Goal: Browse casually

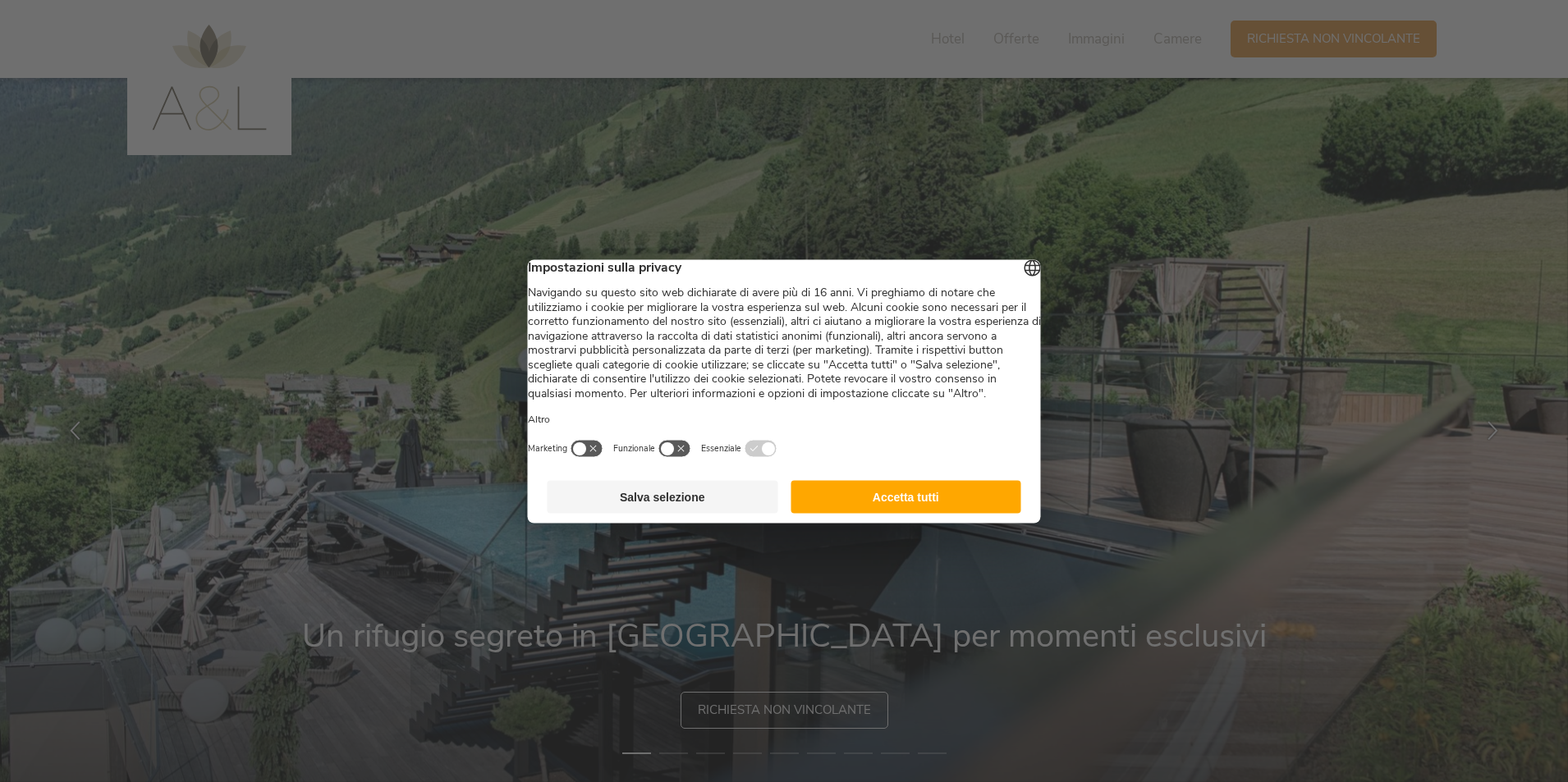
click at [887, 513] on button "Accetta tutti" at bounding box center [905, 496] width 231 height 33
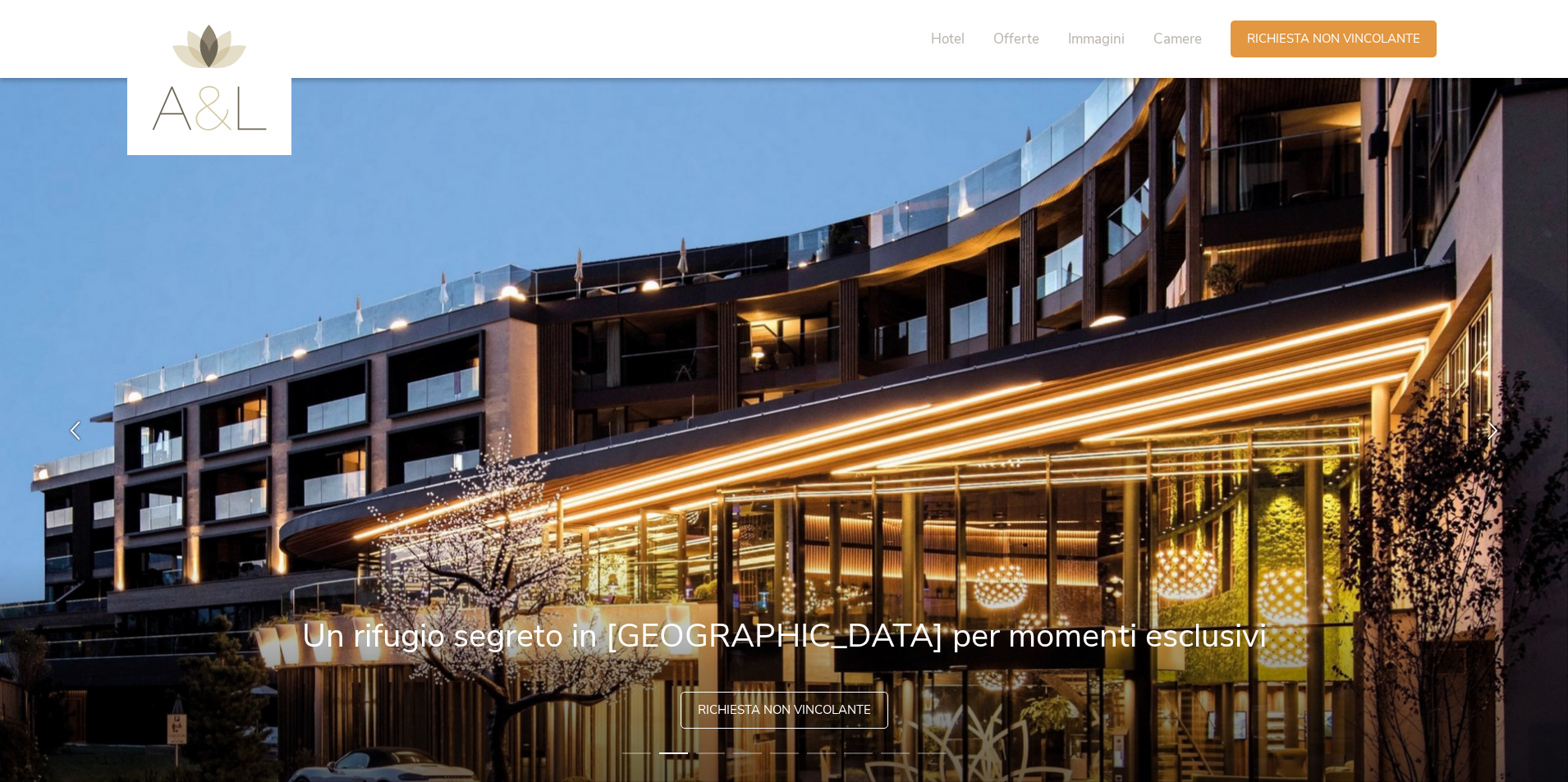
drag, startPoint x: 500, startPoint y: 379, endPoint x: 647, endPoint y: 302, distance: 165.9
click at [647, 302] on img at bounding box center [784, 430] width 1568 height 704
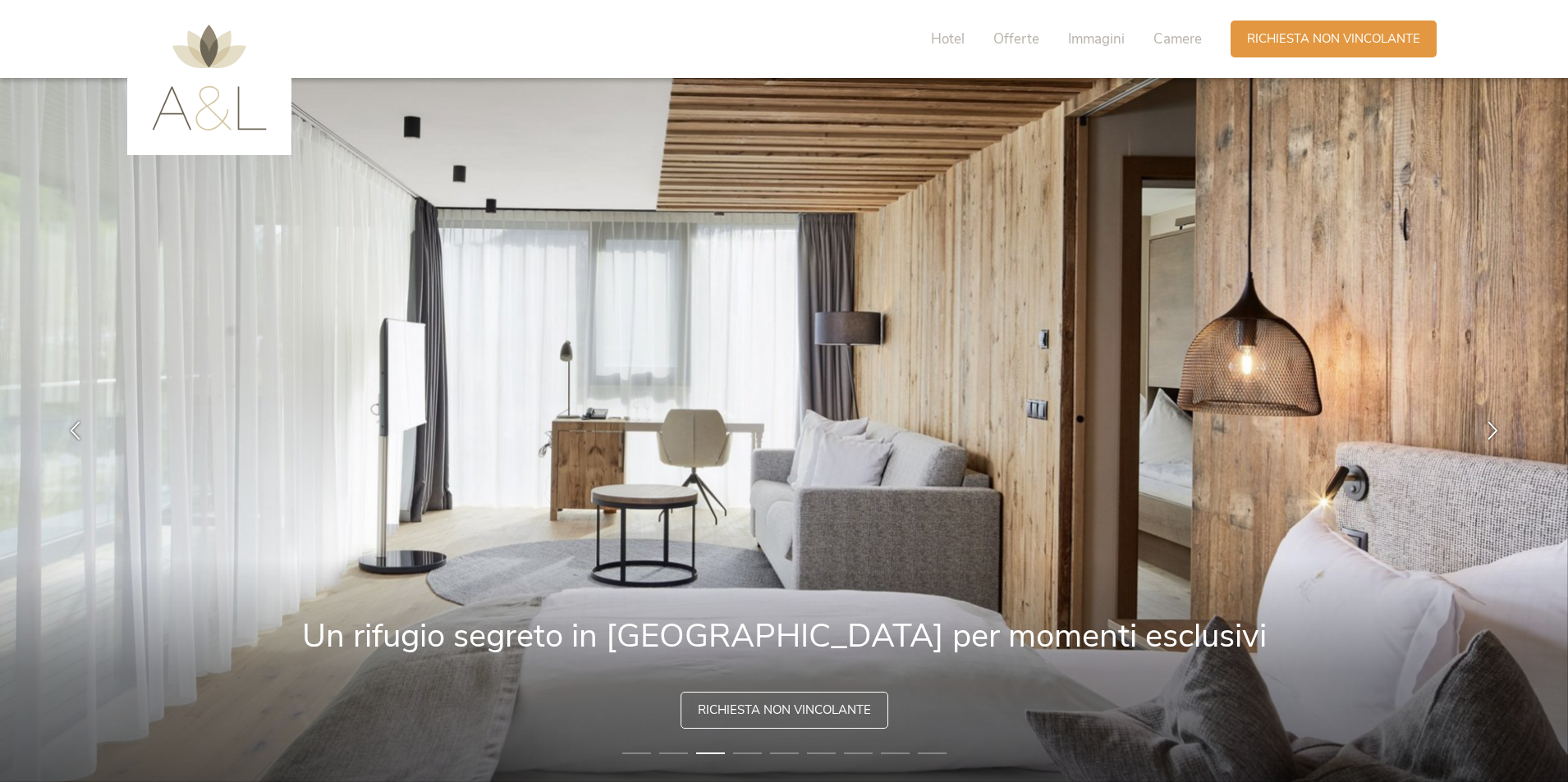
click at [889, 720] on img at bounding box center [784, 430] width 1568 height 704
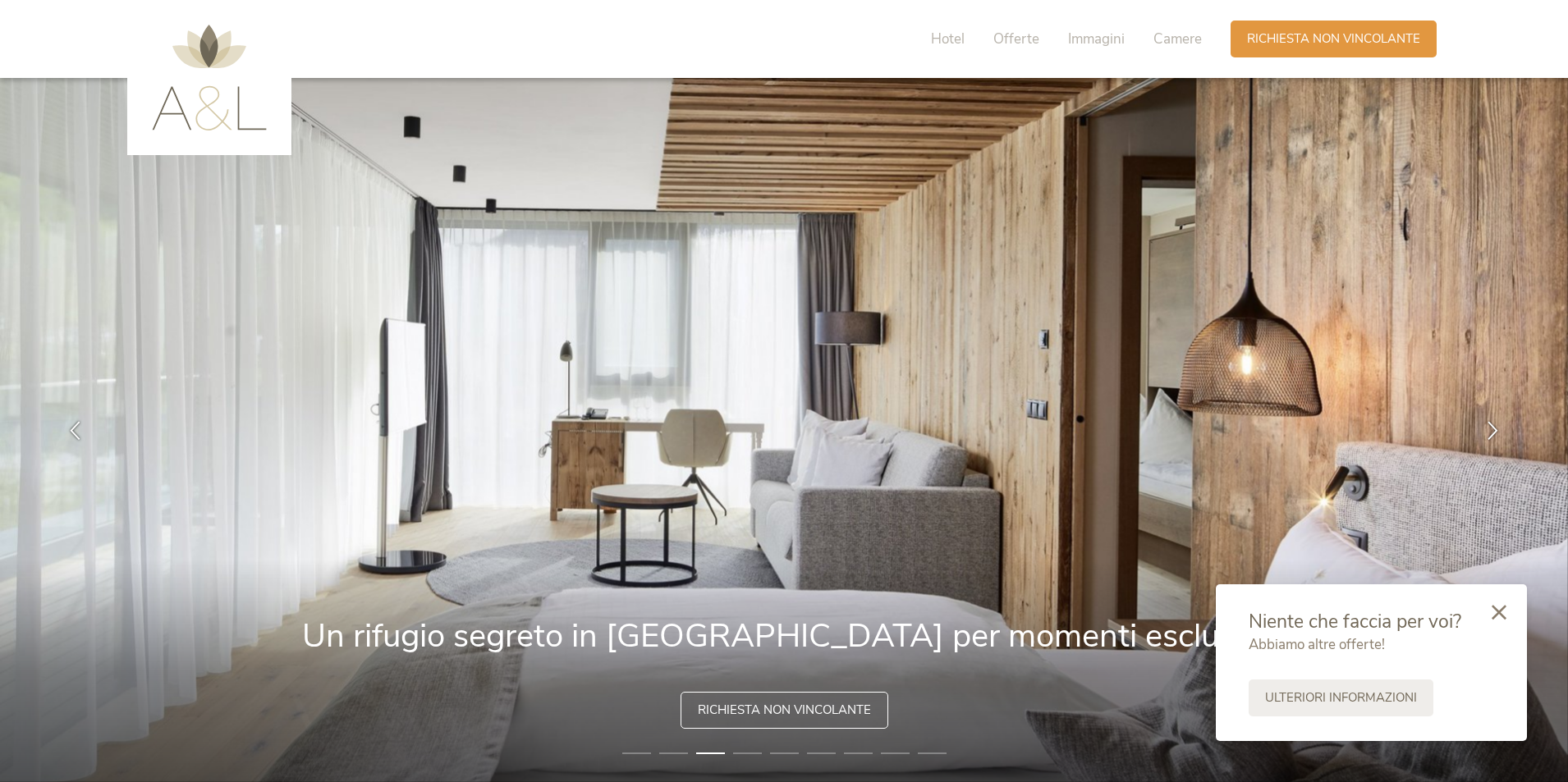
click at [749, 747] on li "4" at bounding box center [747, 753] width 28 height 16
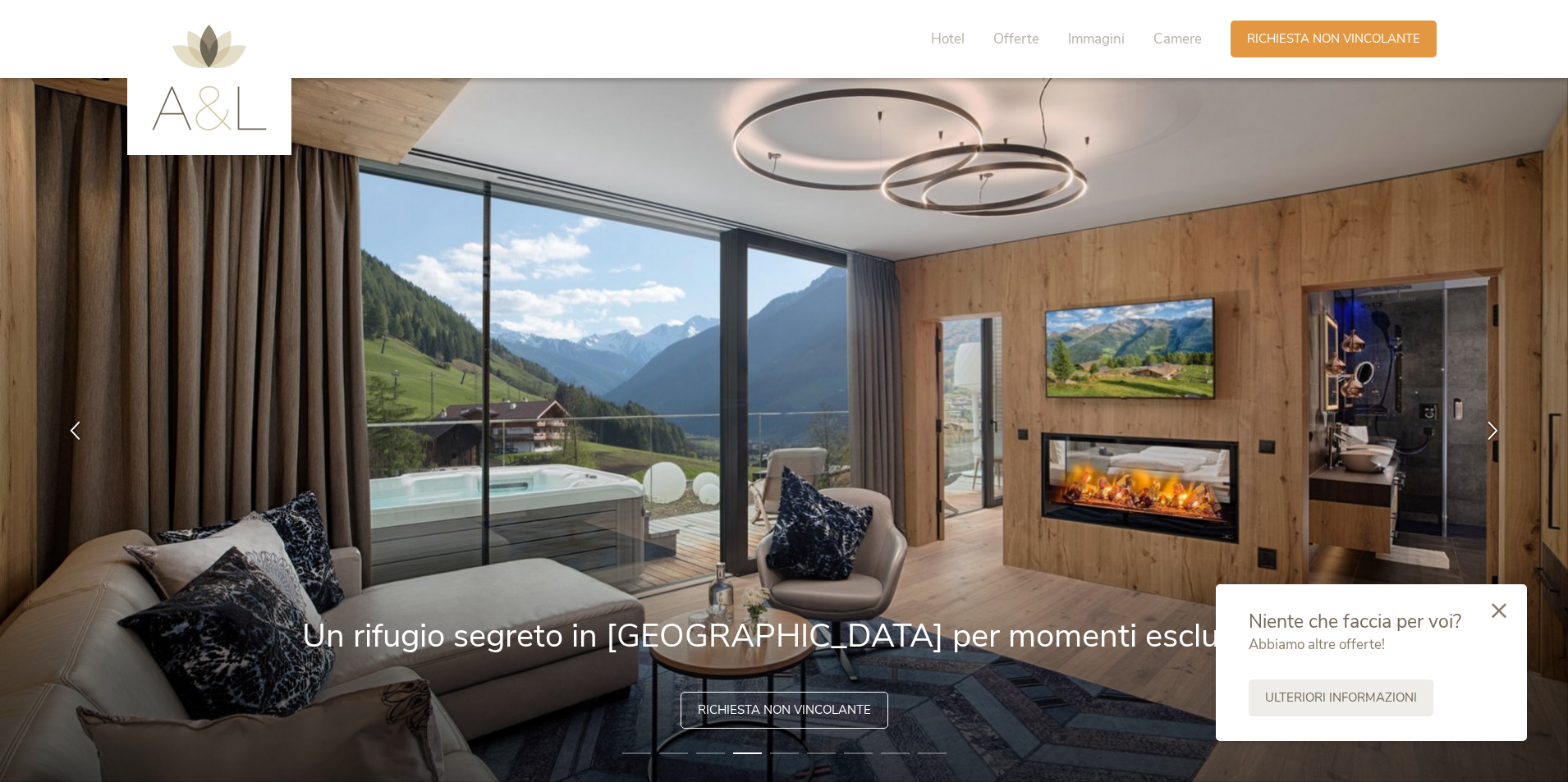
click at [1499, 610] on icon at bounding box center [1498, 610] width 15 height 15
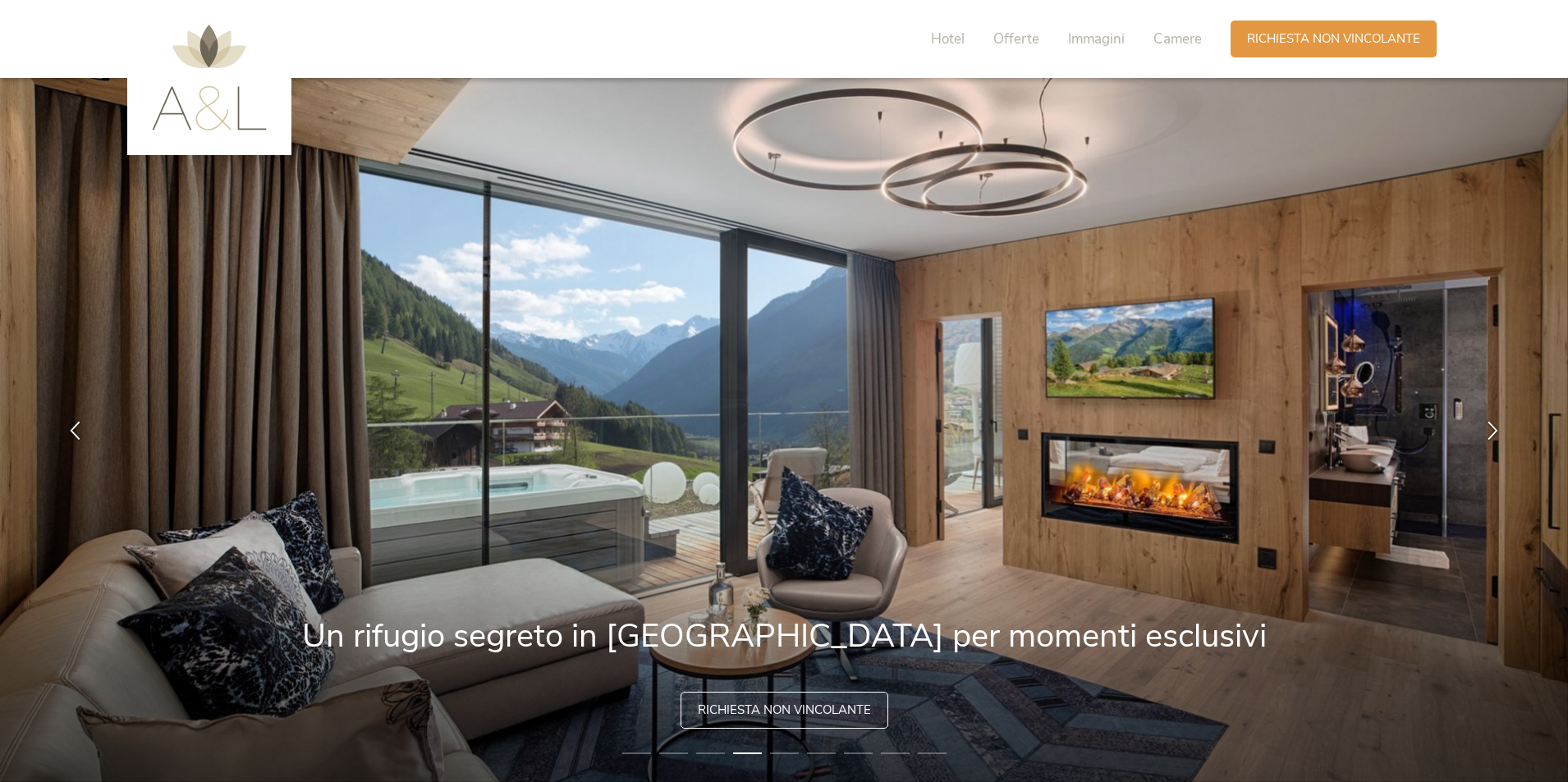
click at [789, 754] on li "5" at bounding box center [784, 753] width 28 height 16
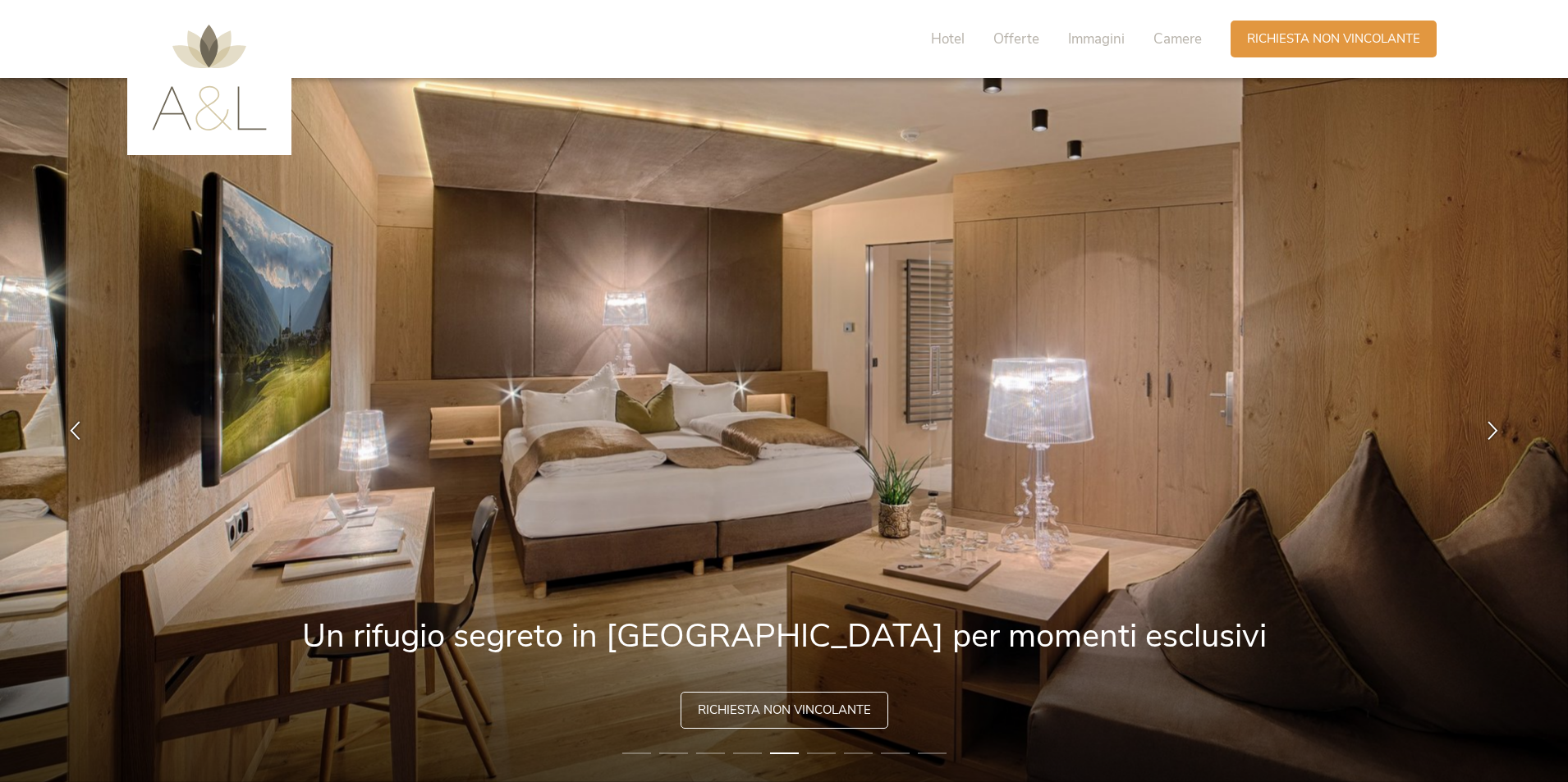
click at [817, 757] on li "6" at bounding box center [820, 753] width 28 height 16
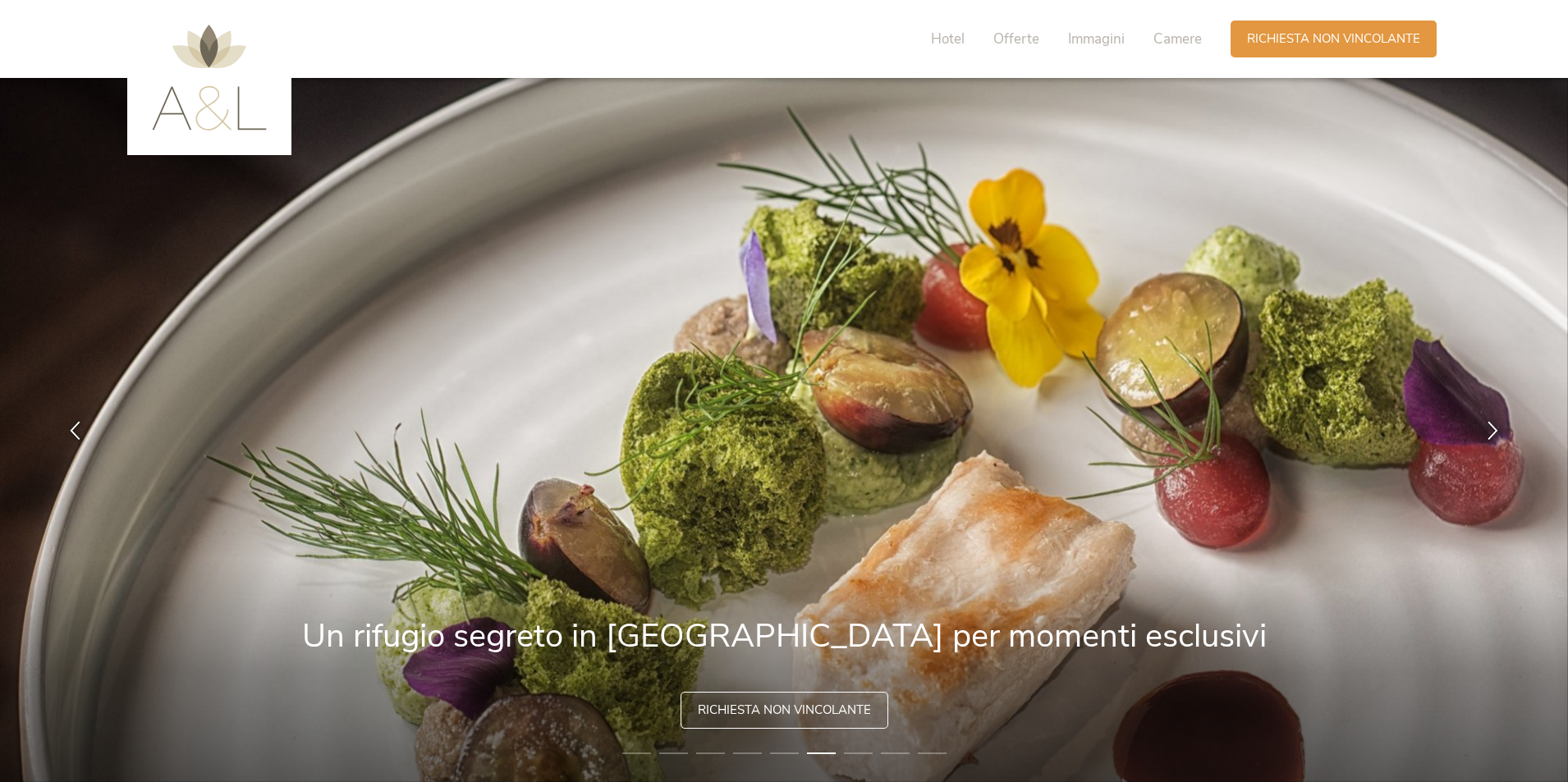
click at [857, 749] on li "7" at bounding box center [857, 753] width 28 height 16
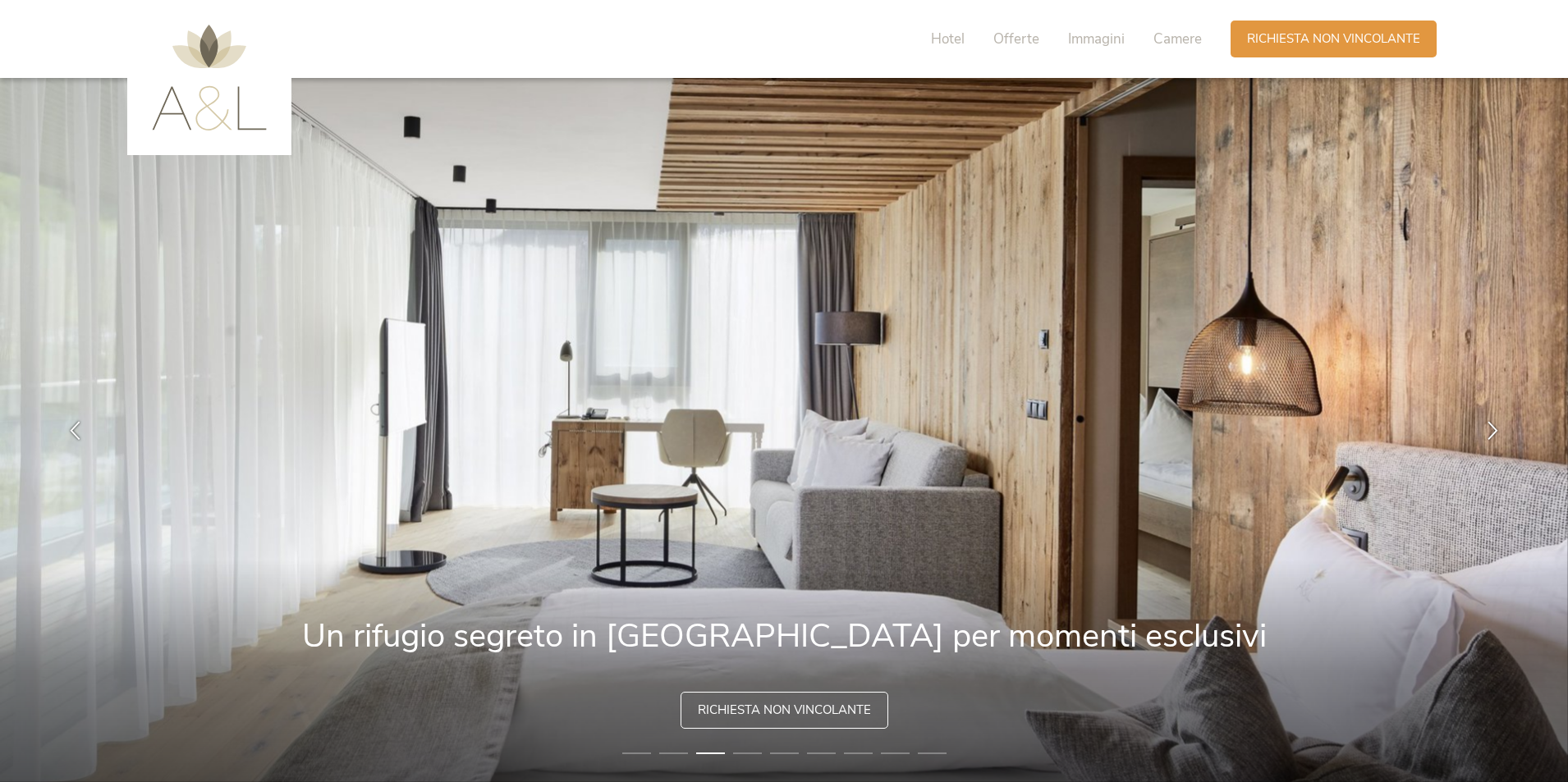
click at [745, 756] on li "4" at bounding box center [747, 753] width 28 height 16
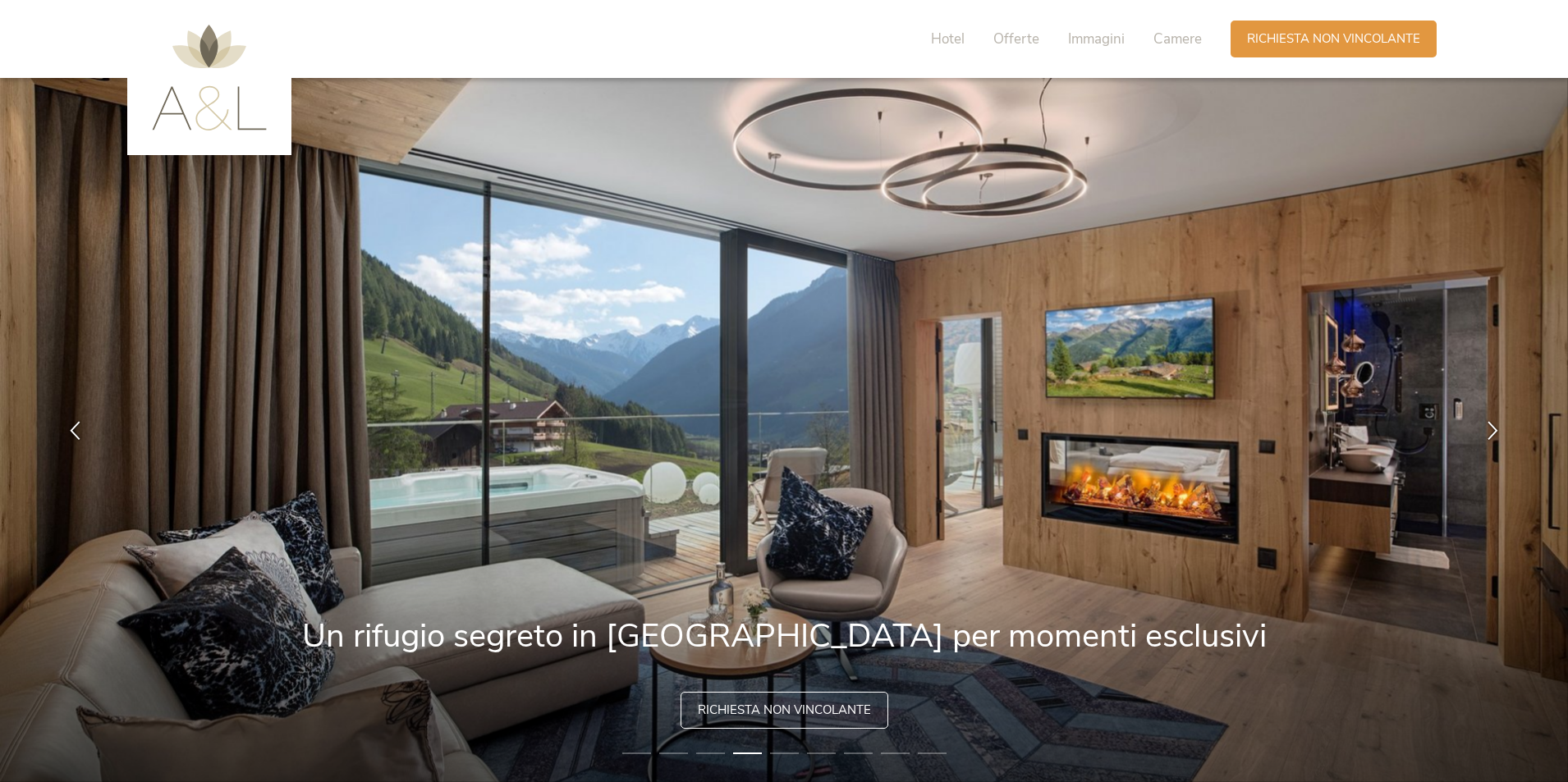
click at [629, 754] on li "1" at bounding box center [636, 753] width 28 height 16
